Goal: Transaction & Acquisition: Purchase product/service

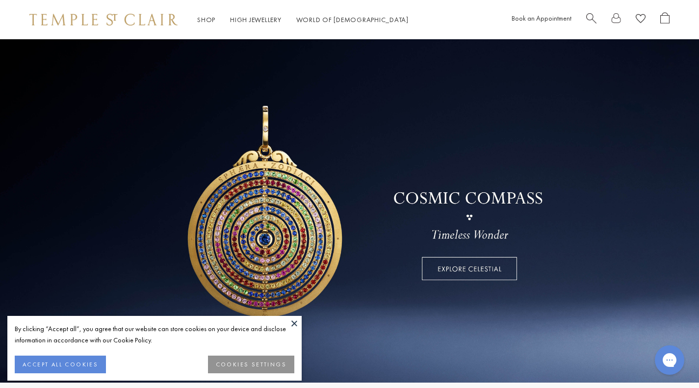
click at [297, 323] on button at bounding box center [294, 323] width 15 height 15
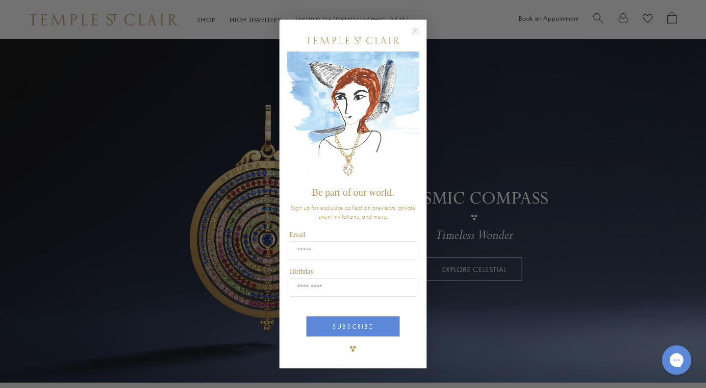
click at [415, 30] on circle "Close dialog" at bounding box center [415, 31] width 12 height 12
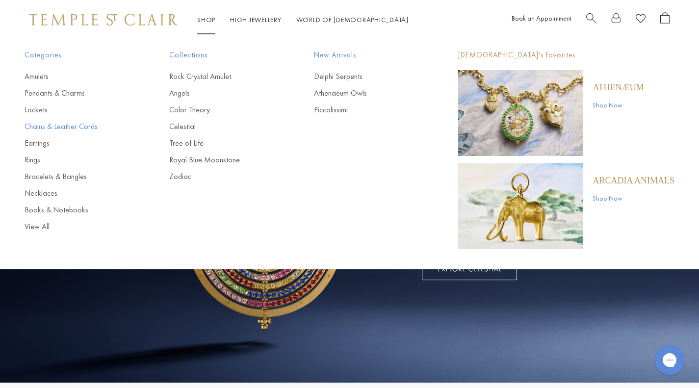
click at [70, 128] on link "Chains & Leather Cords" at bounding box center [77, 126] width 105 height 11
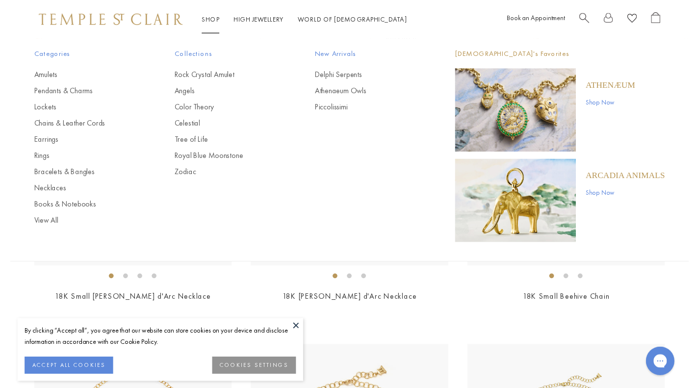
scroll to position [393, 0]
